Goal: Task Accomplishment & Management: Use online tool/utility

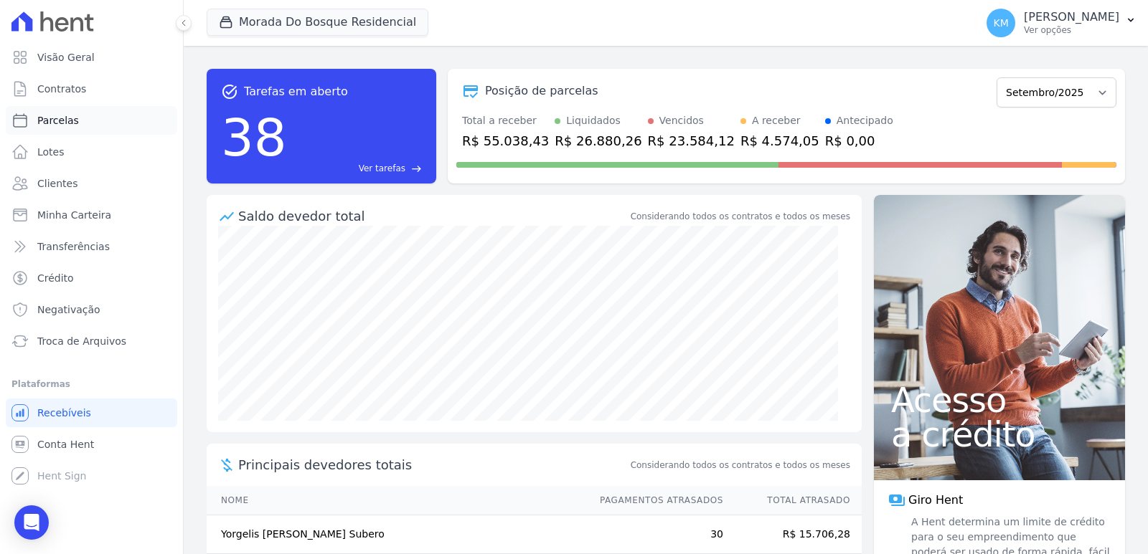
click at [73, 115] on span "Parcelas" at bounding box center [58, 120] width 42 height 14
click at [73, 88] on span "Contratos" at bounding box center [61, 89] width 49 height 14
select select
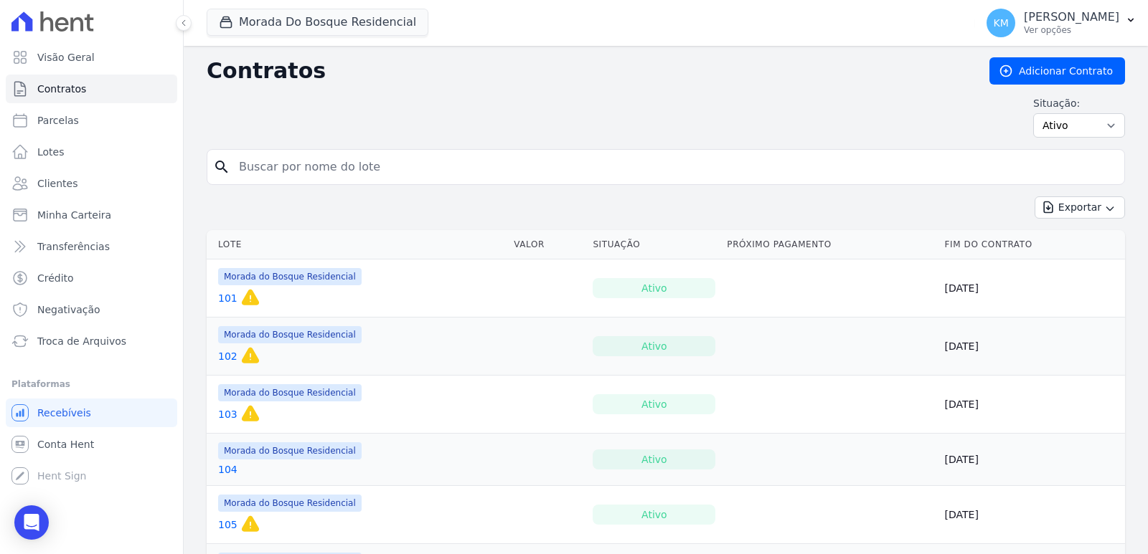
click at [270, 179] on input "search" at bounding box center [674, 167] width 888 height 29
type input "253"
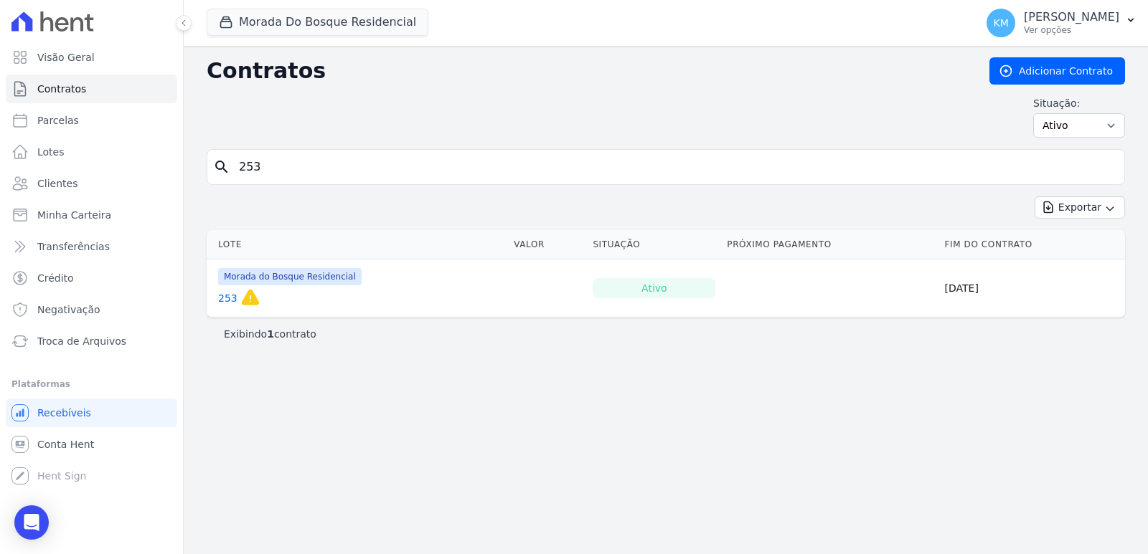
click at [222, 296] on link "253" at bounding box center [227, 298] width 19 height 14
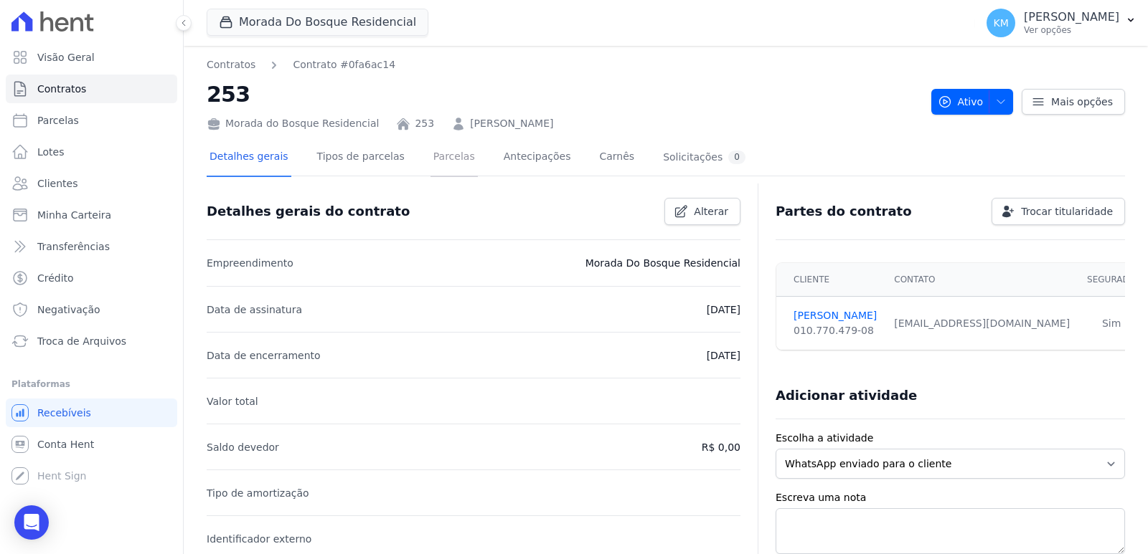
click at [431, 153] on link "Parcelas" at bounding box center [453, 158] width 47 height 38
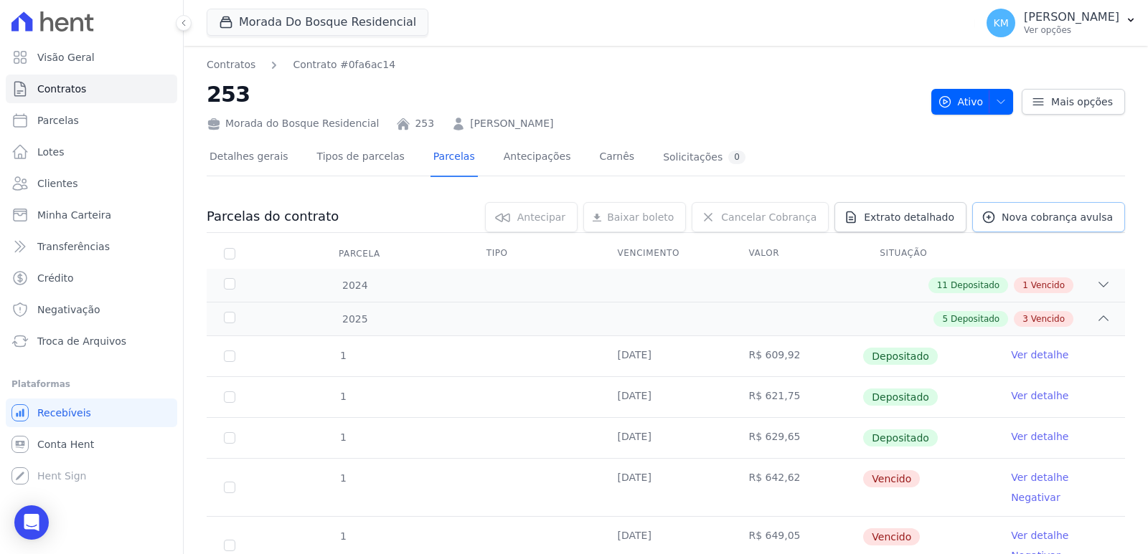
click at [1040, 219] on span "Nova cobrança avulsa" at bounding box center [1056, 217] width 111 height 14
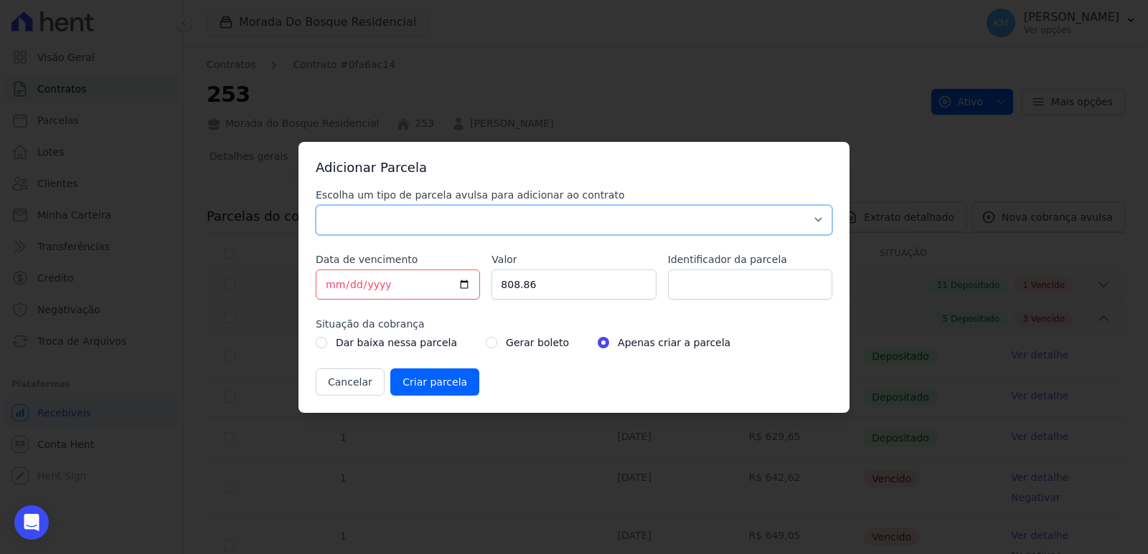
drag, startPoint x: 554, startPoint y: 231, endPoint x: 514, endPoint y: 231, distance: 40.2
click at [550, 231] on select "Parcela Normal Sinal Caução Intercalada Chaves Pré Chaves Pós Chaves Taxas Quit…" at bounding box center [574, 220] width 516 height 30
select select "standard"
click at [316, 205] on select "Parcela Normal Sinal Caução Intercalada Chaves Pré Chaves Pós Chaves Taxas Quit…" at bounding box center [574, 220] width 516 height 30
click at [332, 287] on input "[DATE]" at bounding box center [398, 285] width 164 height 30
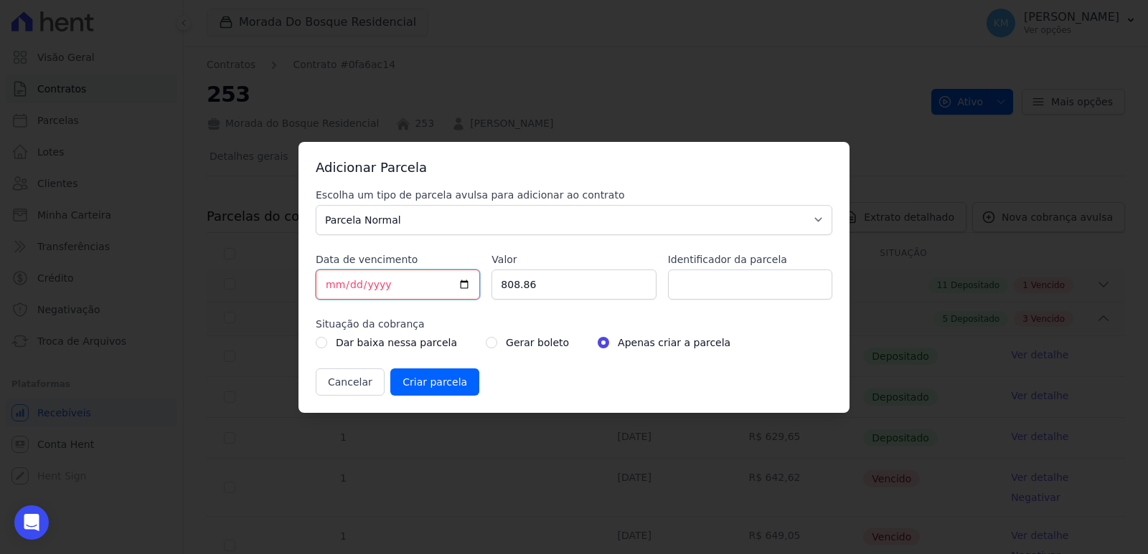
type input "[DATE]"
click at [565, 291] on input "808.86" at bounding box center [573, 285] width 164 height 30
drag, startPoint x: 552, startPoint y: 288, endPoint x: 466, endPoint y: 292, distance: 86.2
click at [467, 291] on div "Escolha um tipo de parcela avulsa para adicionar ao contrato Parcela Normal Sin…" at bounding box center [574, 292] width 516 height 208
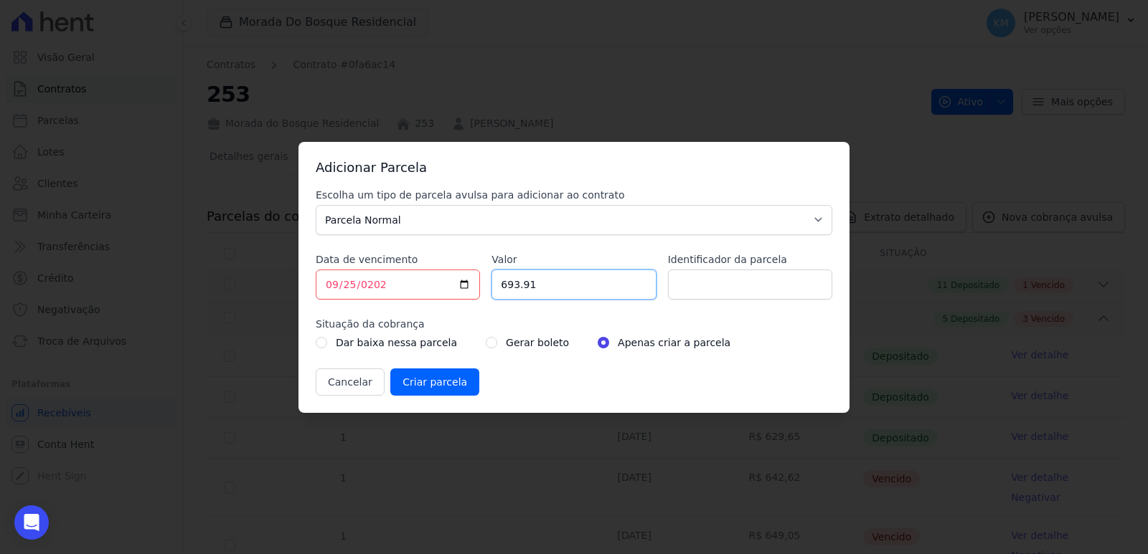
type input "693.91"
click at [735, 275] on input "Identificador da parcela" at bounding box center [750, 285] width 164 height 30
type input "253018H"
click at [486, 339] on input "radio" at bounding box center [491, 342] width 11 height 11
radio input "true"
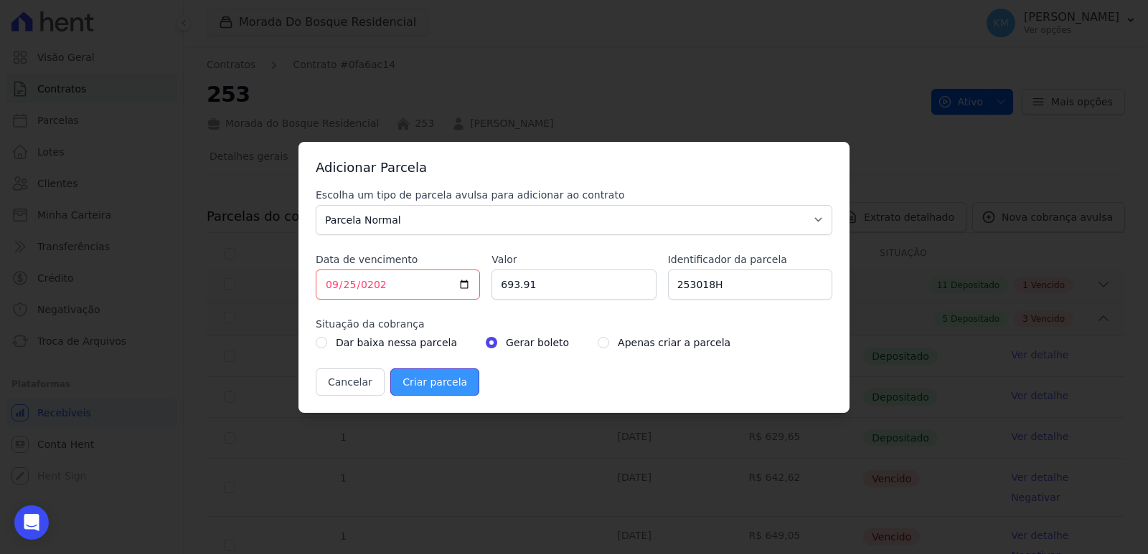
click at [453, 378] on input "Criar parcela" at bounding box center [434, 382] width 89 height 27
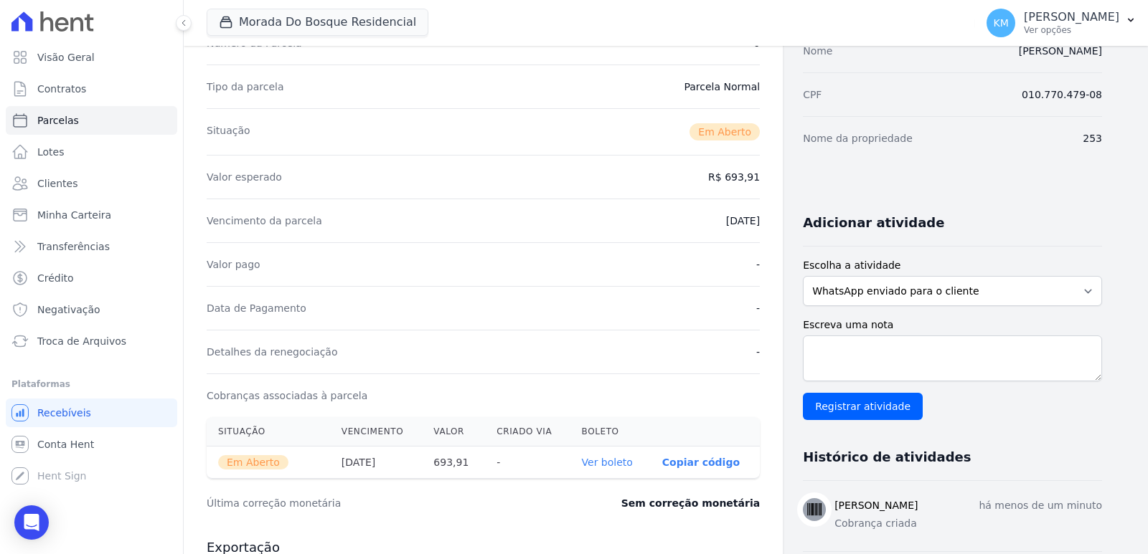
scroll to position [428, 0]
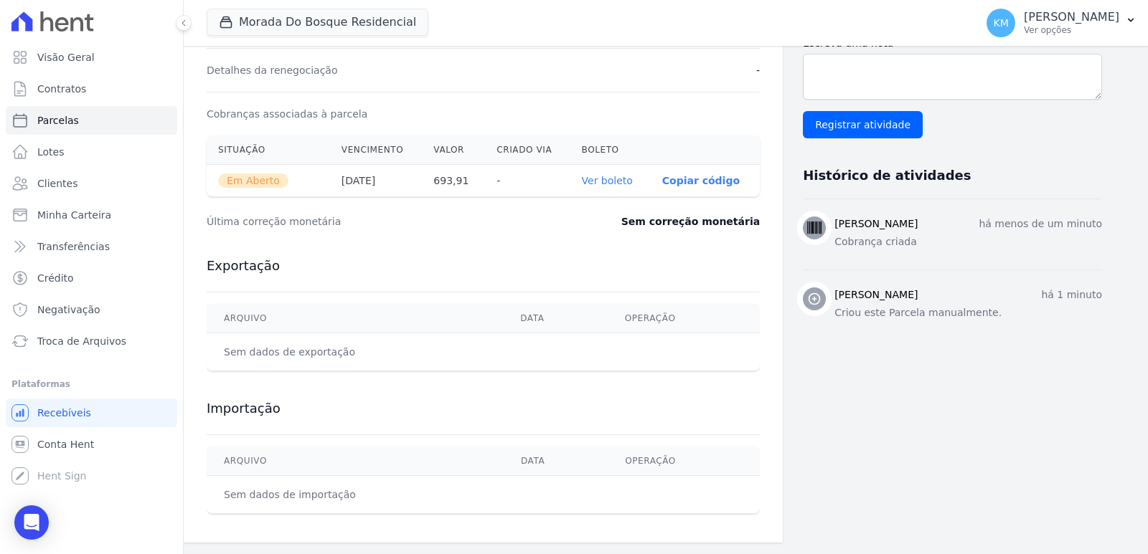
click at [614, 184] on link "Ver boleto" at bounding box center [607, 180] width 51 height 11
